Goal: Information Seeking & Learning: Learn about a topic

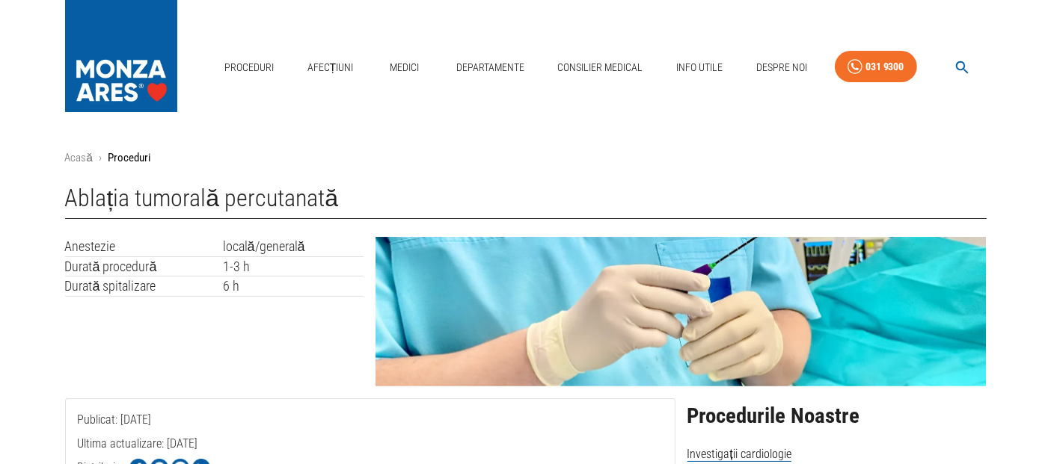
click at [963, 62] on icon "button" at bounding box center [961, 67] width 17 height 17
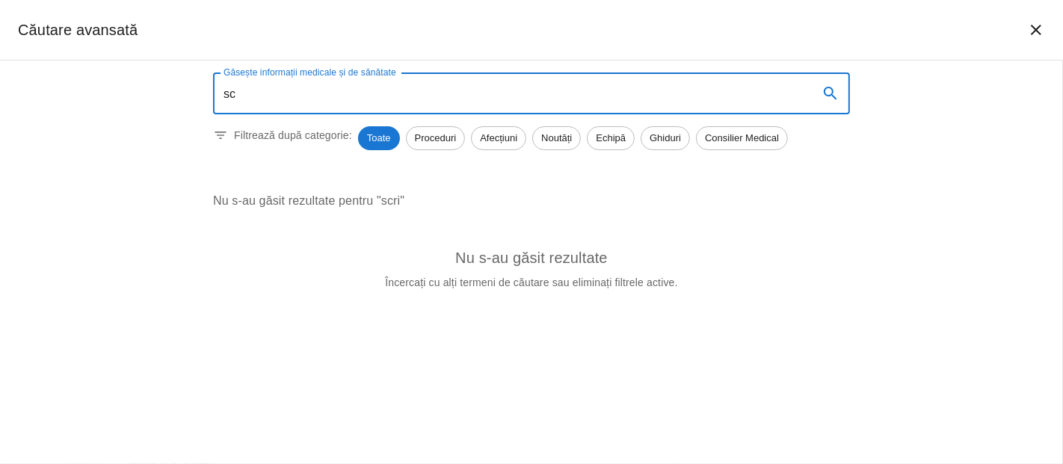
type input "s"
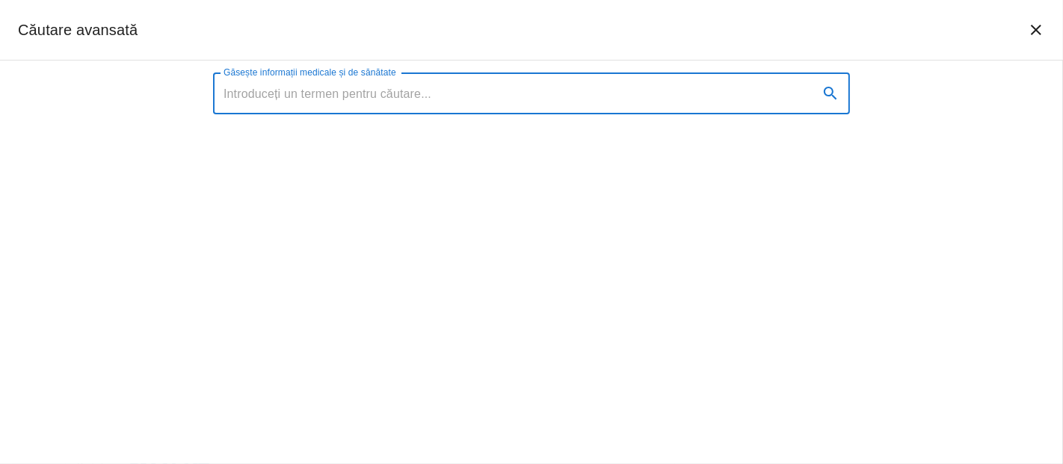
click at [600, 47] on div "Căutare avansată" at bounding box center [531, 30] width 1063 height 61
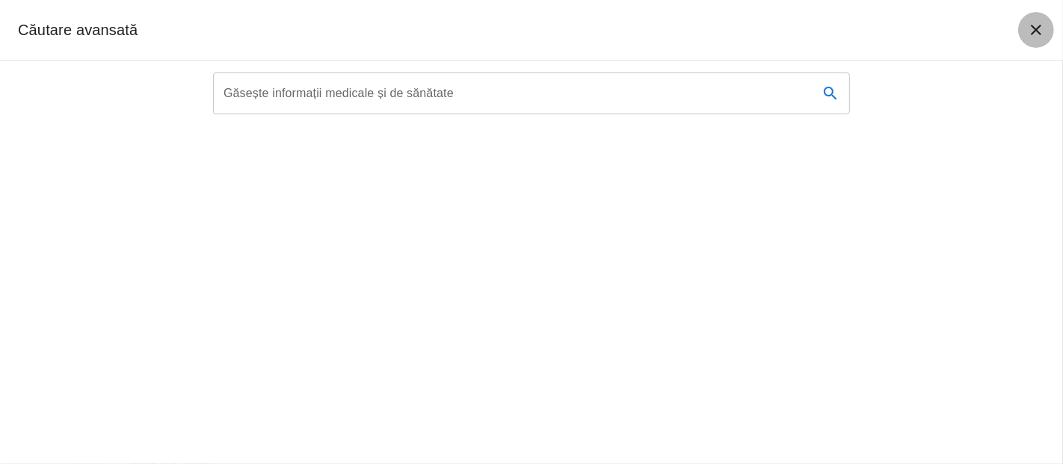
click at [1036, 31] on icon "închide căutarea" at bounding box center [1036, 30] width 18 height 18
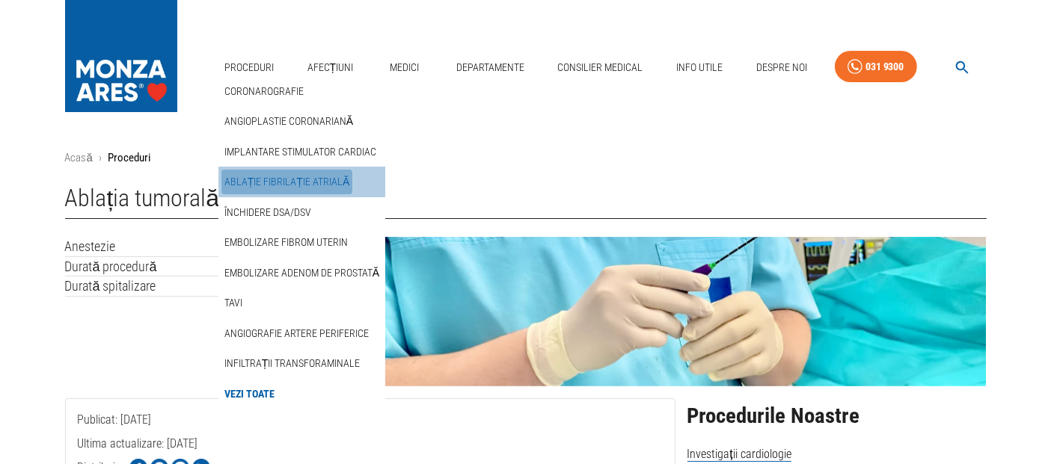
click at [310, 176] on link "Ablație fibrilație atrială" at bounding box center [286, 182] width 131 height 25
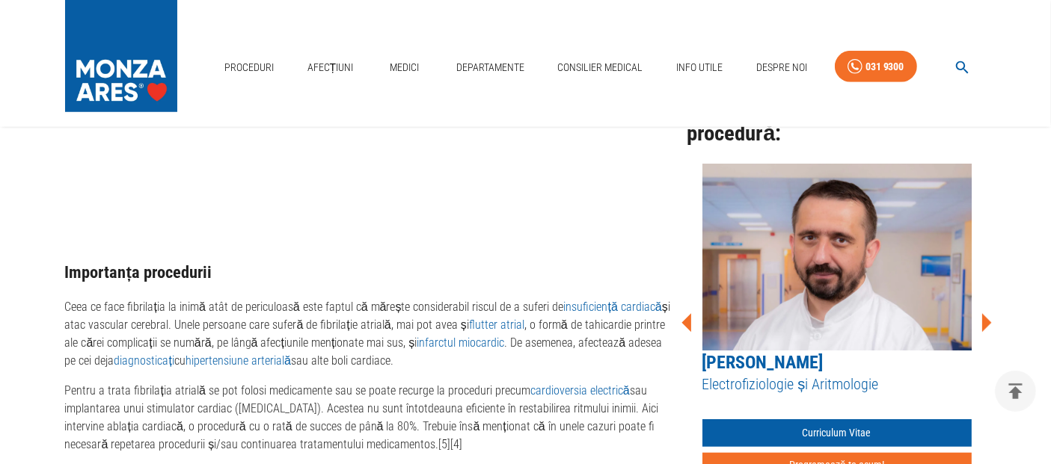
click at [989, 313] on icon at bounding box center [987, 322] width 10 height 19
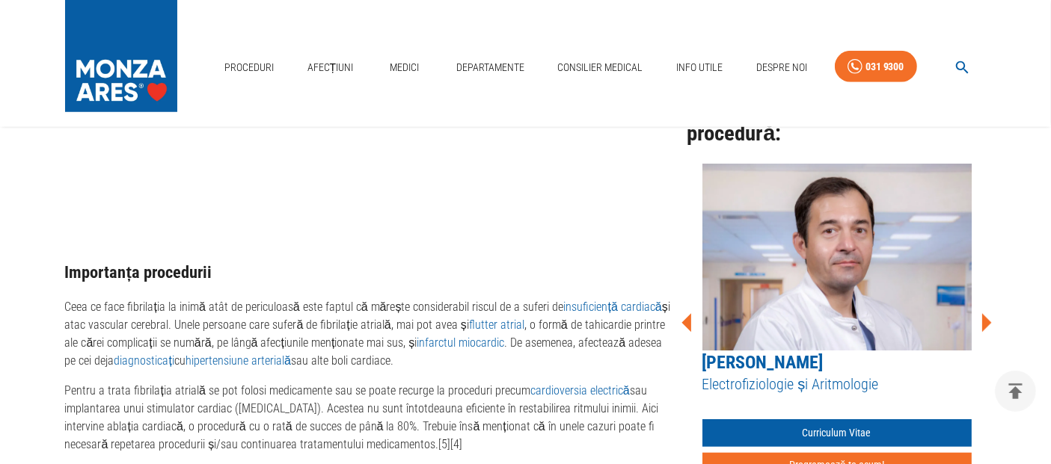
click at [989, 313] on icon at bounding box center [987, 322] width 10 height 19
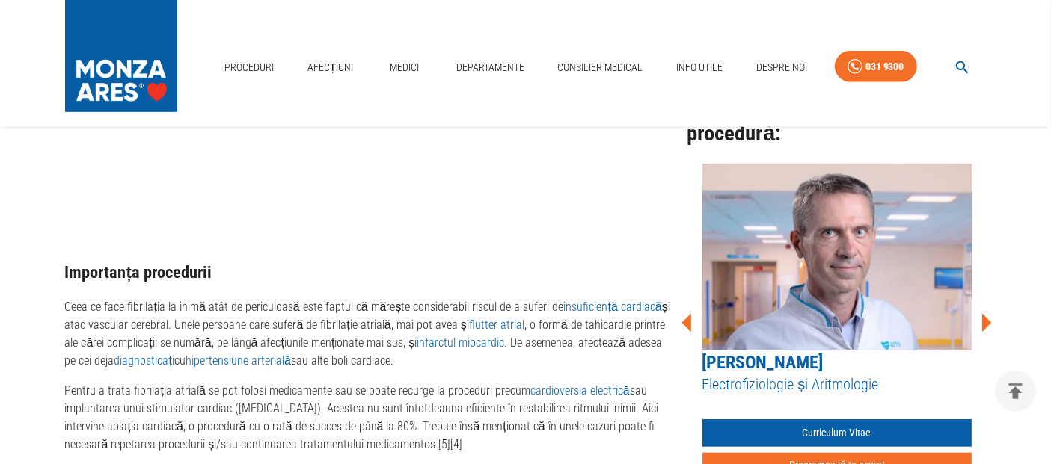
click at [989, 313] on icon at bounding box center [987, 322] width 10 height 19
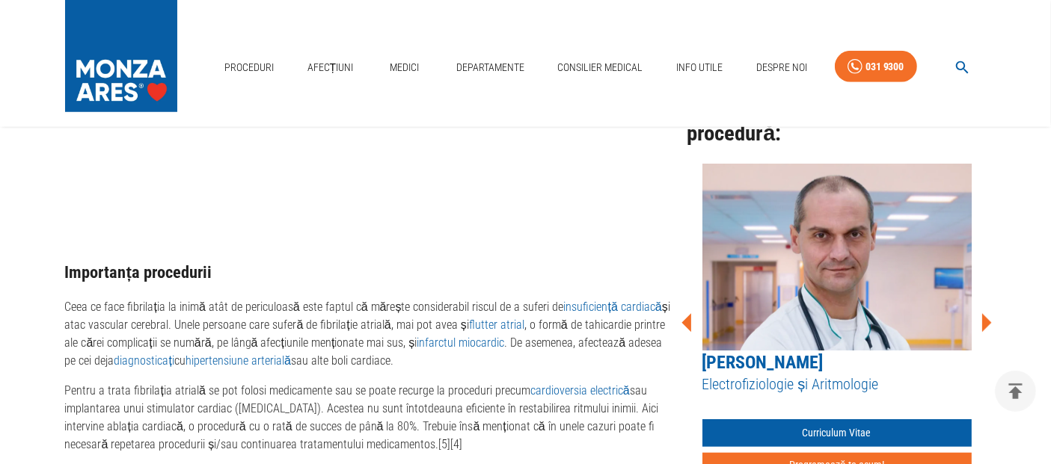
click at [989, 313] on icon at bounding box center [987, 322] width 10 height 19
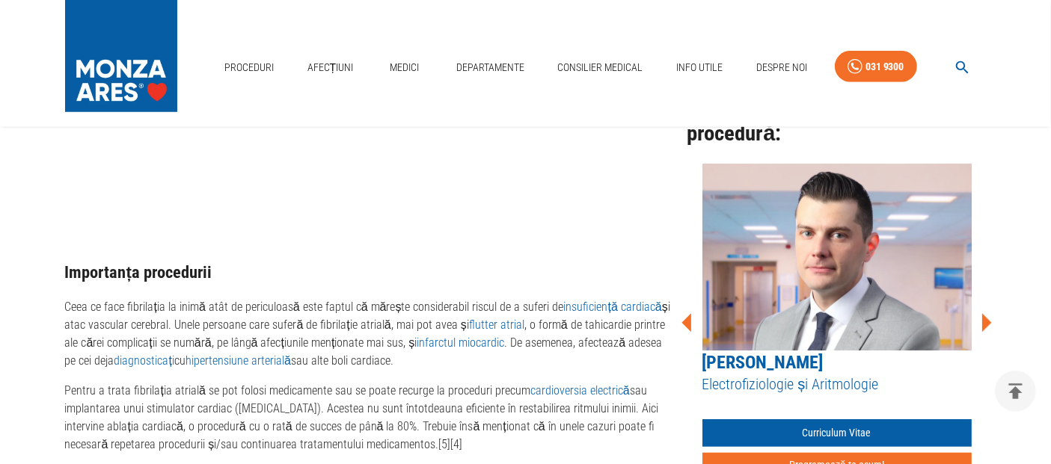
click at [989, 313] on icon at bounding box center [987, 322] width 10 height 19
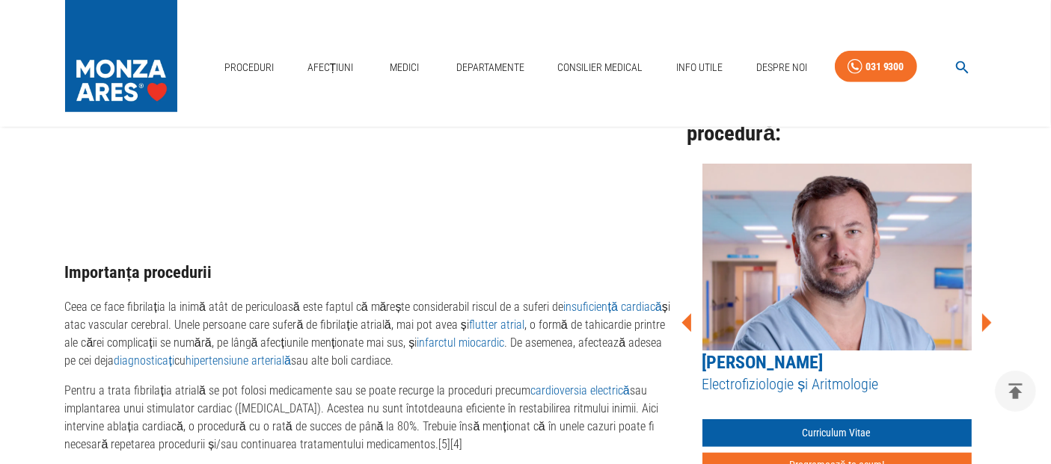
click at [989, 313] on icon at bounding box center [987, 322] width 10 height 19
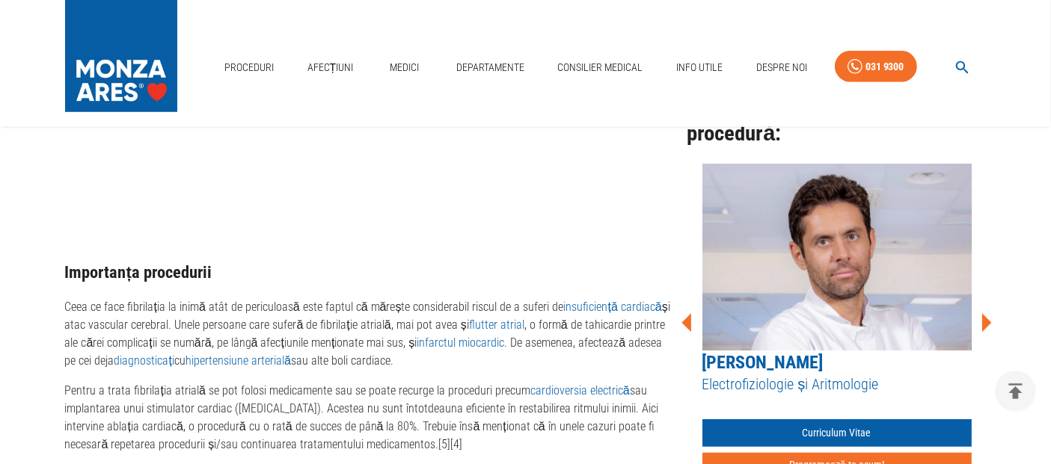
click at [989, 313] on icon at bounding box center [987, 322] width 10 height 19
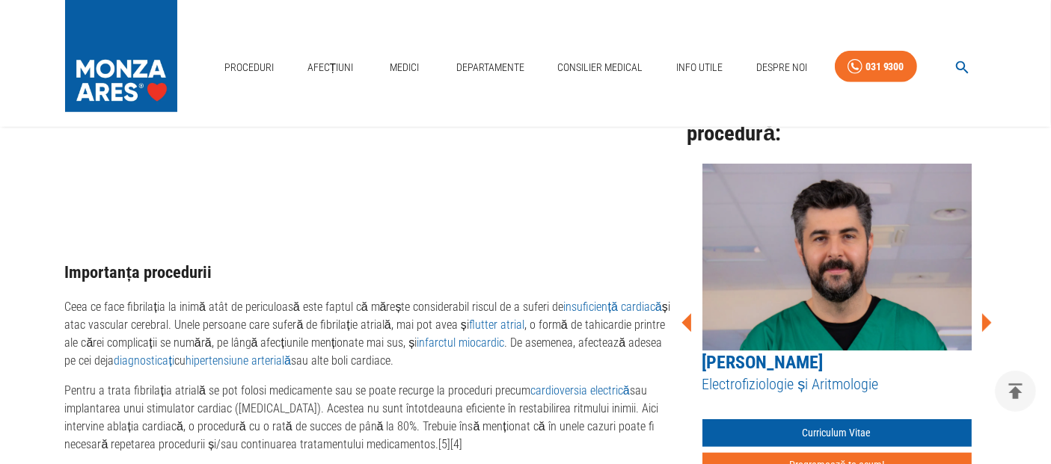
click at [989, 313] on icon at bounding box center [987, 322] width 10 height 19
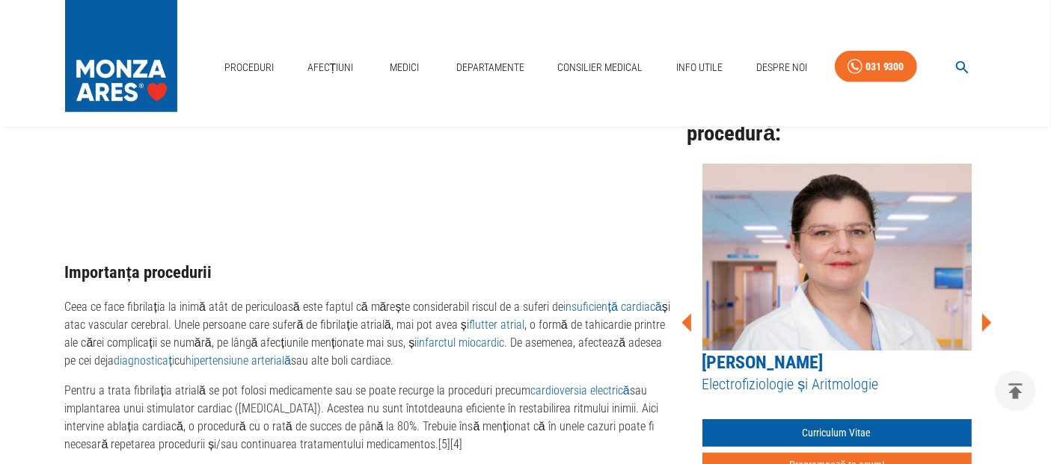
click at [989, 313] on icon at bounding box center [987, 322] width 10 height 19
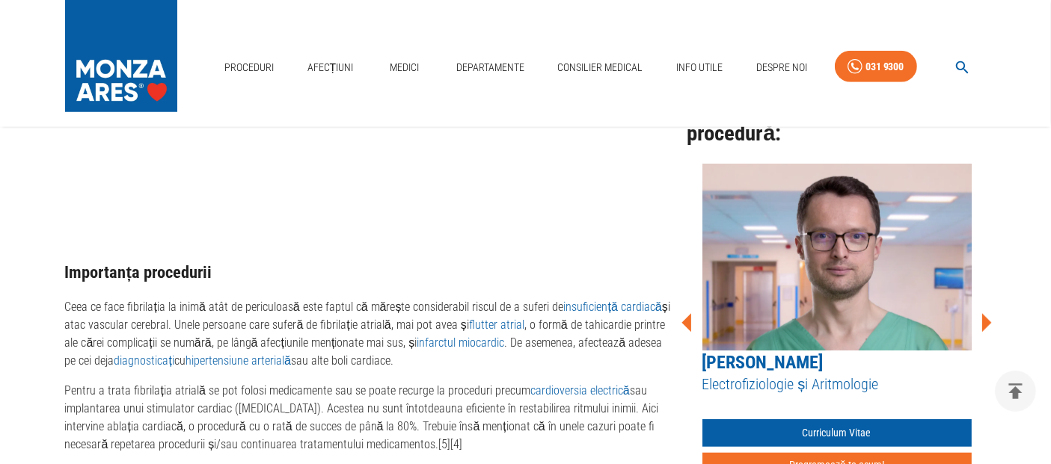
click at [989, 313] on icon at bounding box center [987, 322] width 10 height 19
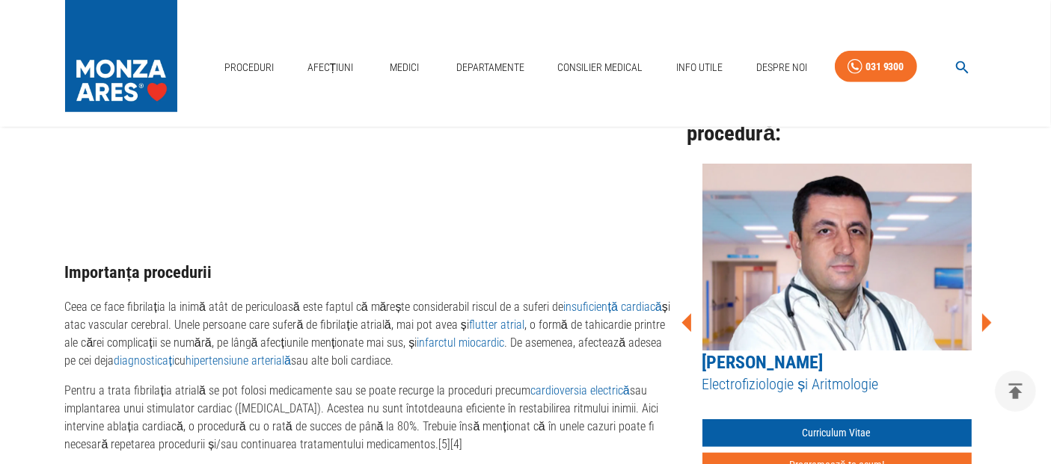
click at [989, 313] on icon at bounding box center [987, 322] width 10 height 19
click at [823, 352] on link "[PERSON_NAME]" at bounding box center [762, 362] width 121 height 21
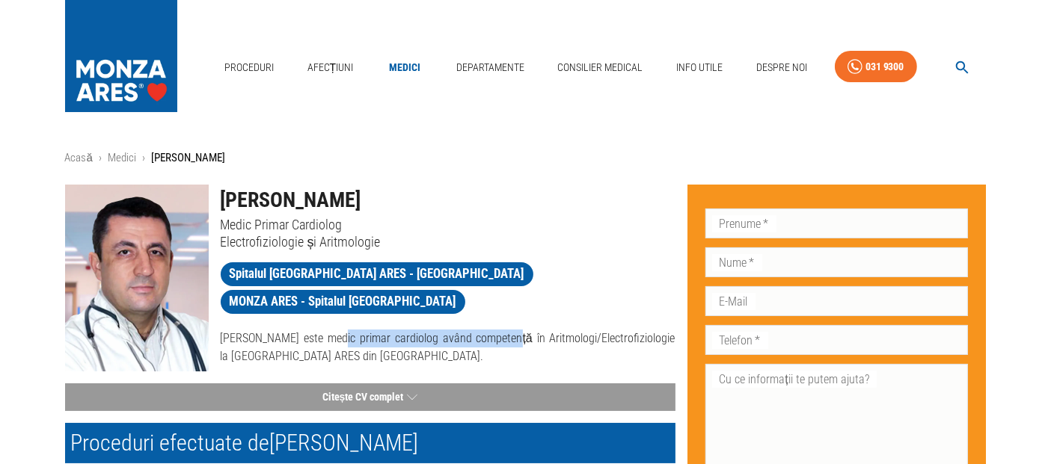
drag, startPoint x: 396, startPoint y: 315, endPoint x: 589, endPoint y: 316, distance: 192.9
click at [589, 330] on p "Dr. Marius Andronache este medic primar cardiolog având competență în Aritmolog…" at bounding box center [448, 348] width 455 height 36
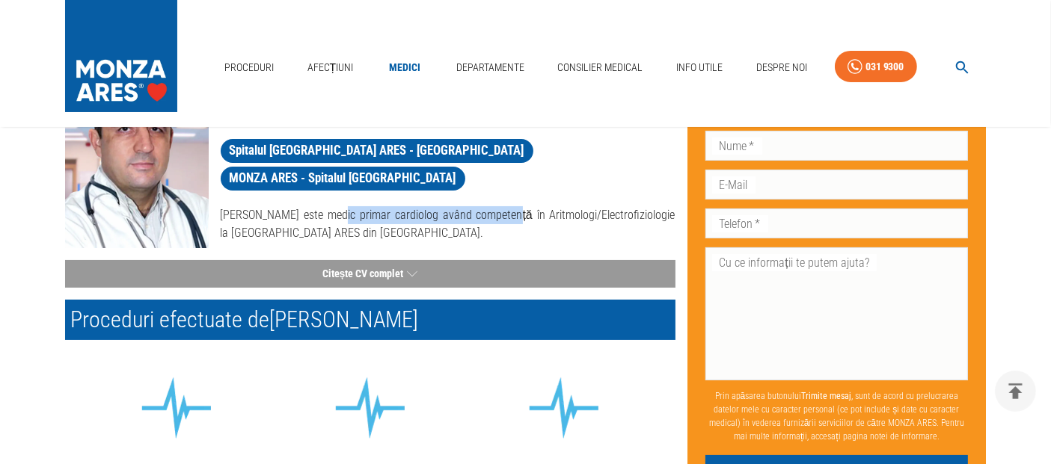
scroll to position [249, 0]
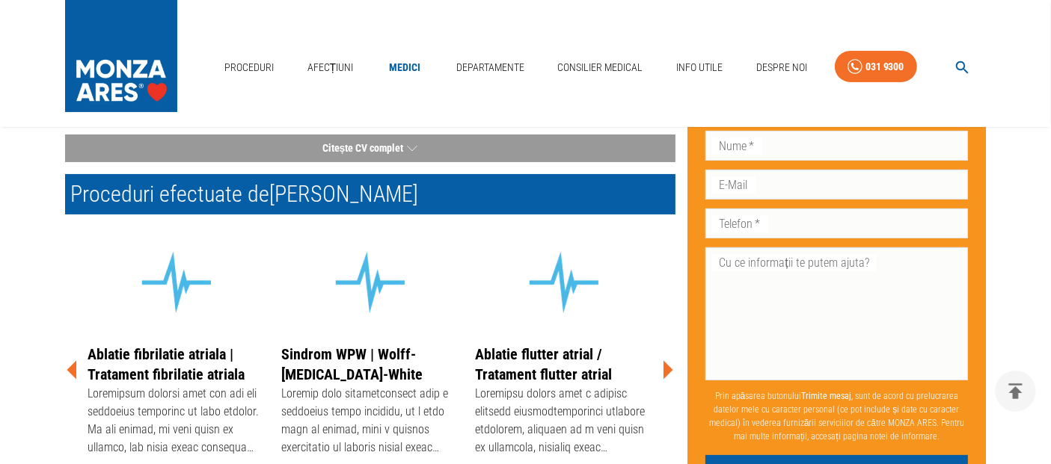
click at [669, 366] on icon at bounding box center [668, 370] width 10 height 19
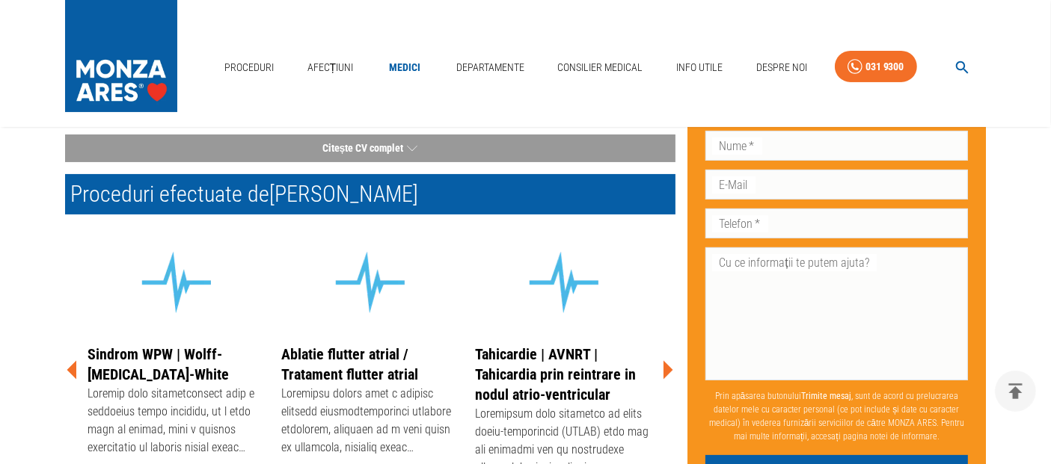
click at [669, 366] on icon at bounding box center [668, 370] width 10 height 19
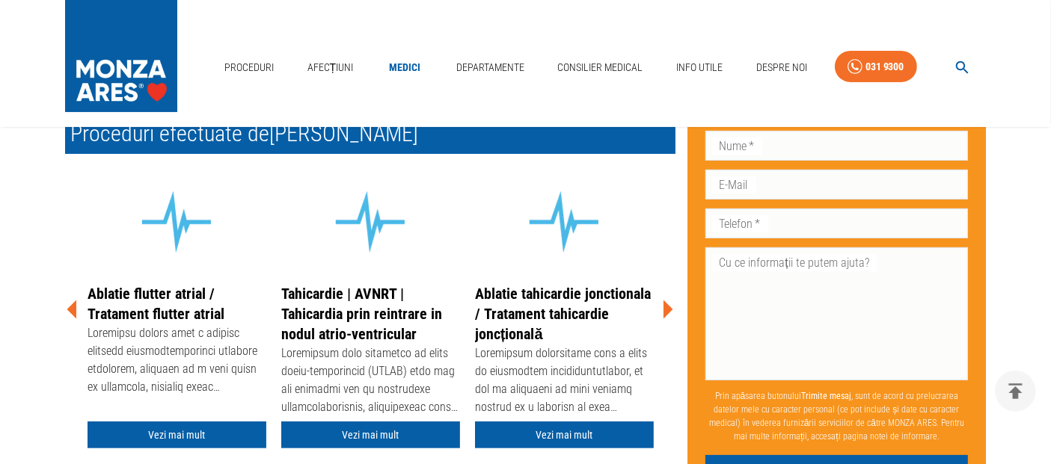
scroll to position [332, 0]
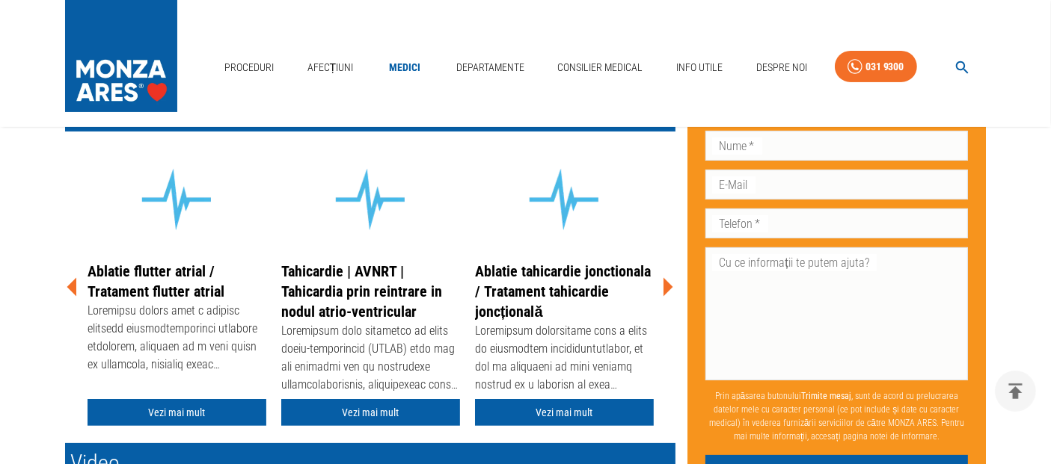
click at [668, 289] on icon at bounding box center [668, 287] width 10 height 19
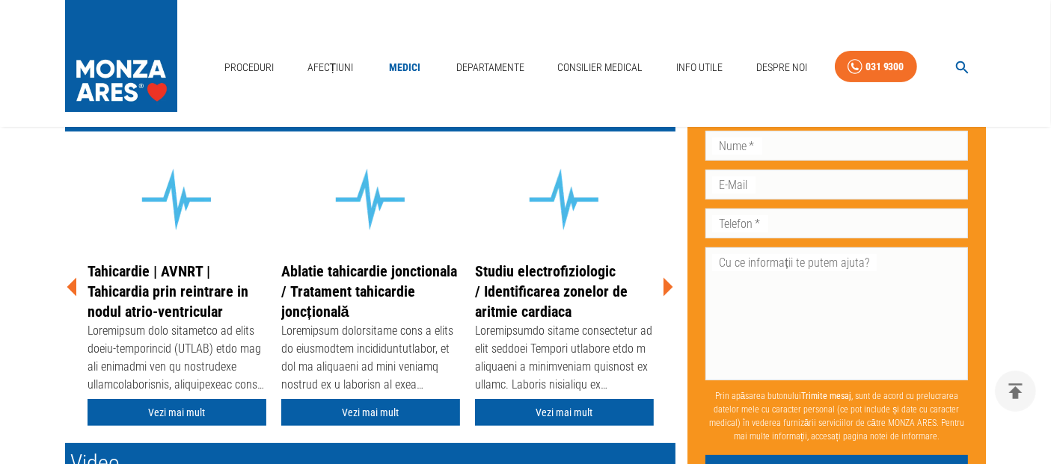
click at [668, 288] on icon at bounding box center [668, 287] width 10 height 19
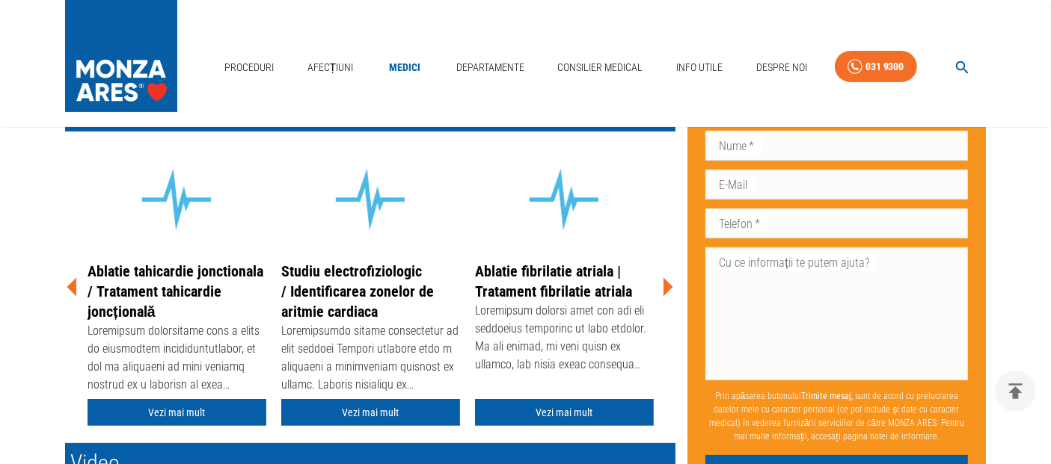
click at [668, 288] on icon at bounding box center [668, 287] width 10 height 19
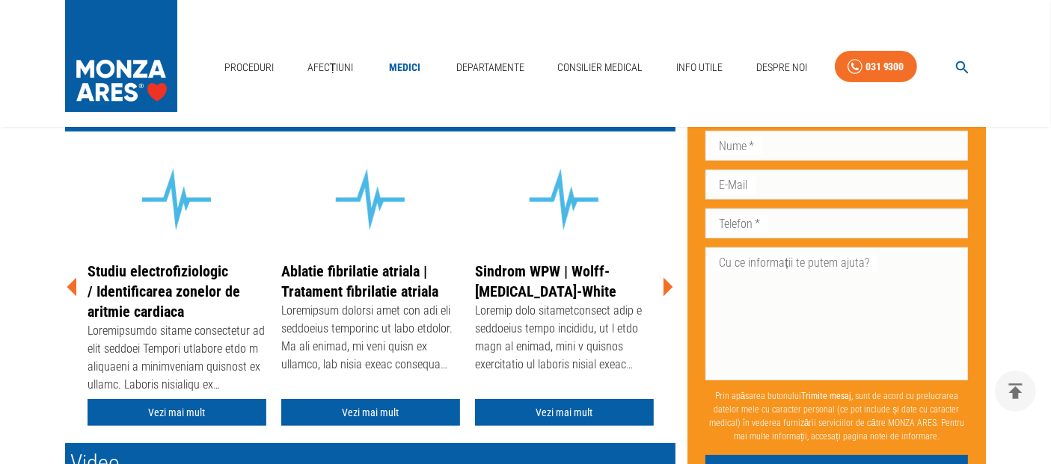
click at [70, 280] on icon at bounding box center [72, 287] width 45 height 45
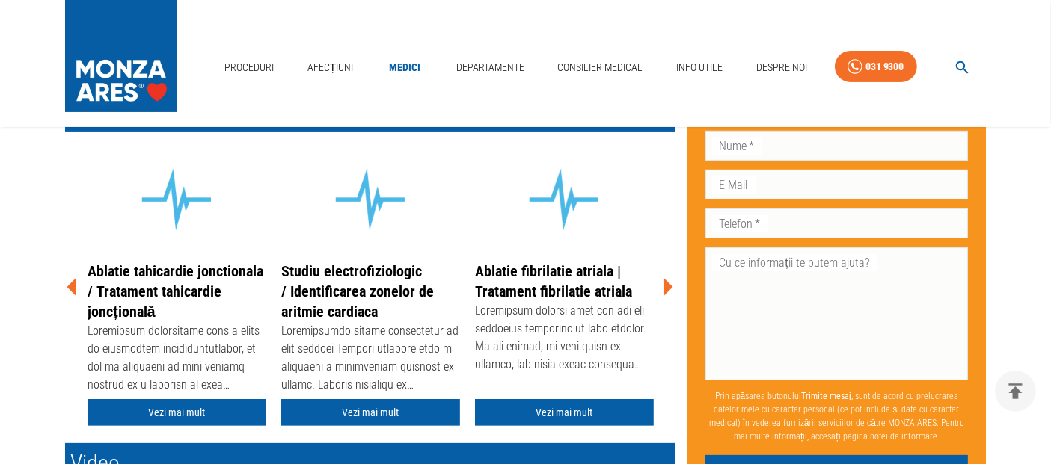
click at [70, 280] on icon at bounding box center [72, 287] width 45 height 45
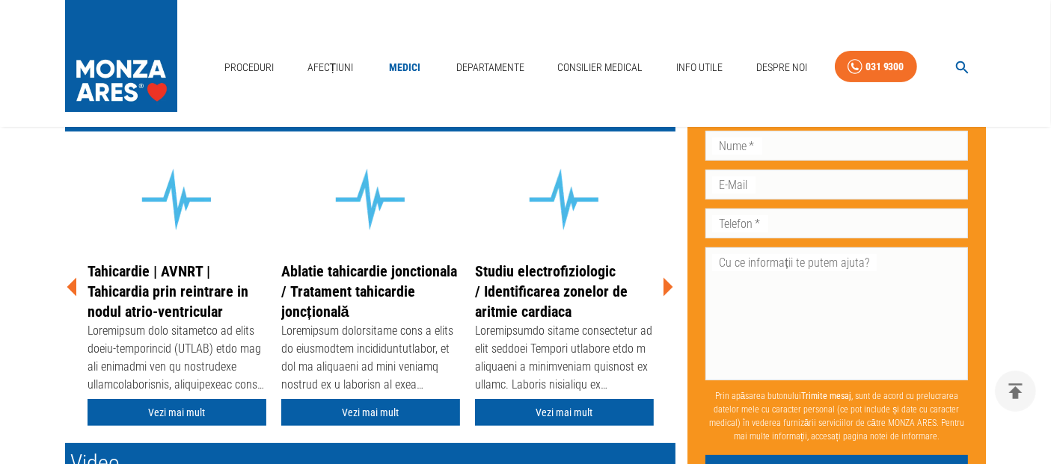
click at [151, 268] on link "Tahicardie | AVNRT | Tahicardia prin reintrare in nodul atrio-ventricular" at bounding box center [167, 291] width 161 height 58
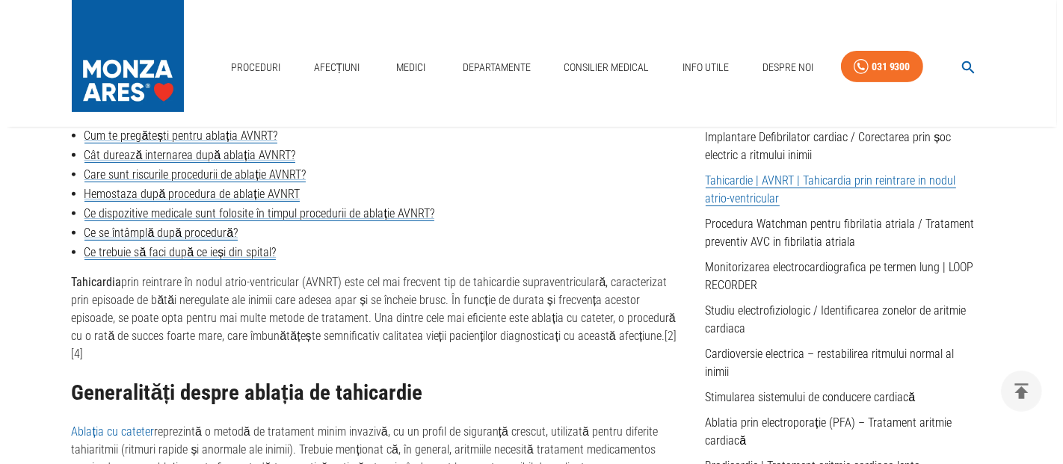
scroll to position [581, 0]
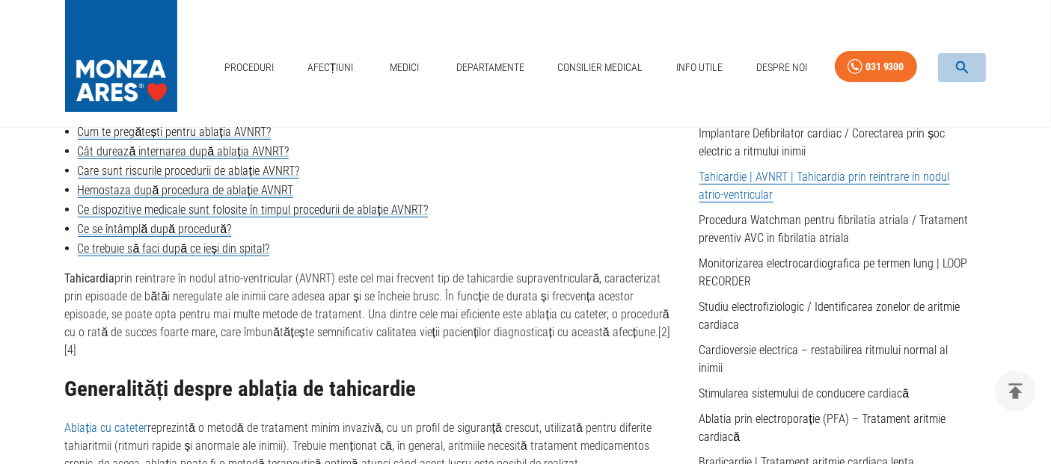
click at [959, 67] on icon "button" at bounding box center [961, 67] width 17 height 17
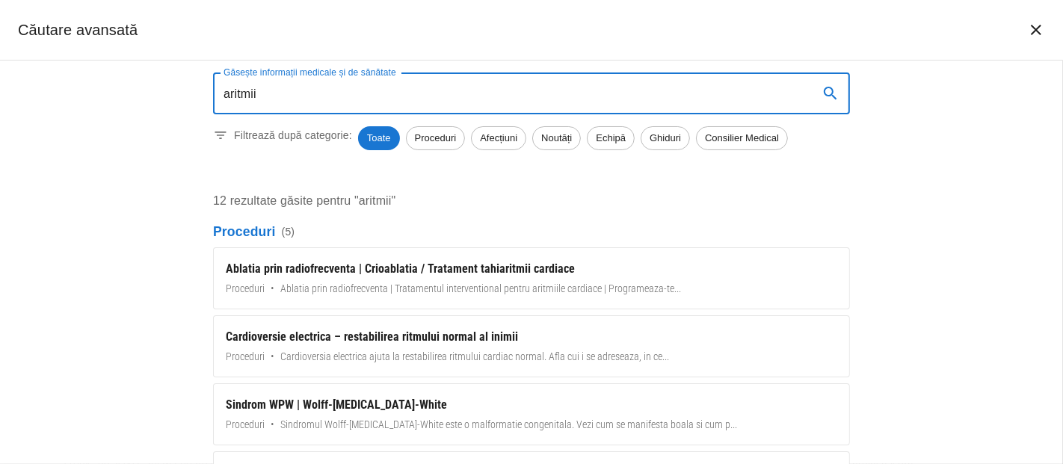
type input "aritmii"
